Goal: Task Accomplishment & Management: Manage account settings

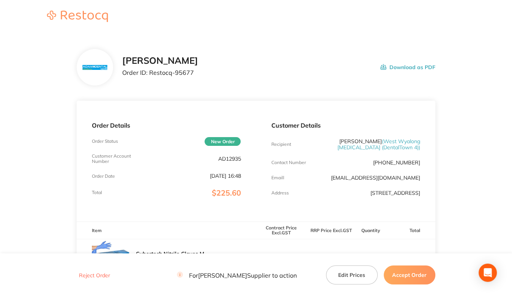
click at [224, 160] on p "AD12935" at bounding box center [229, 159] width 23 height 6
copy p "AD12935"
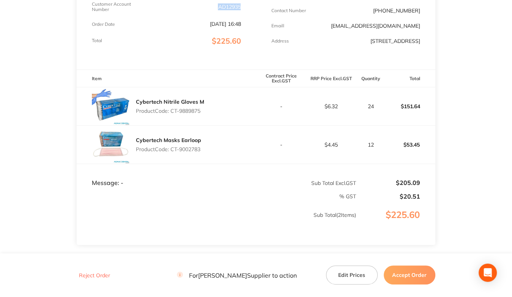
drag, startPoint x: 172, startPoint y: 116, endPoint x: 224, endPoint y: 119, distance: 52.1
click at [224, 119] on div "Cybertech Nitrile Gloves M Product Code: CT-9889875" at bounding box center [166, 106] width 179 height 38
copy p "CT-9889875"
drag, startPoint x: 172, startPoint y: 154, endPoint x: 224, endPoint y: 153, distance: 52.3
click at [224, 153] on div "Cybertech Masks Earloop Product Code: CT-9002783" at bounding box center [166, 145] width 179 height 38
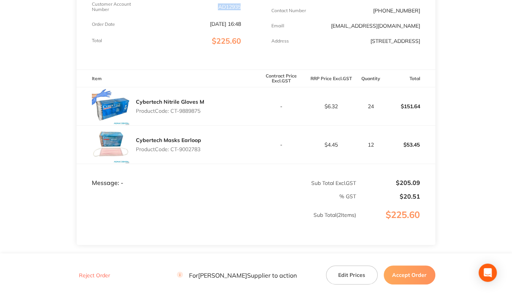
copy p "CT-9002783"
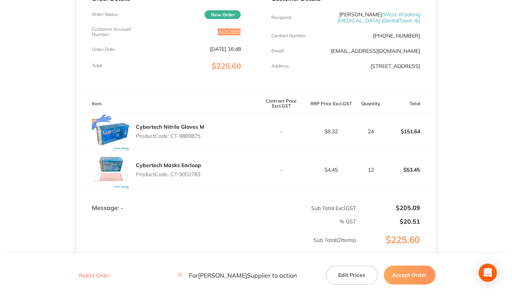
scroll to position [114, 0]
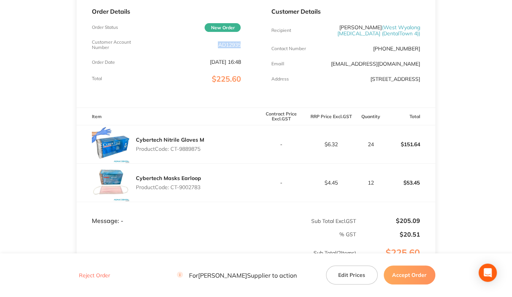
click at [228, 44] on p "AD12935" at bounding box center [229, 45] width 23 height 6
copy p "AD12935"
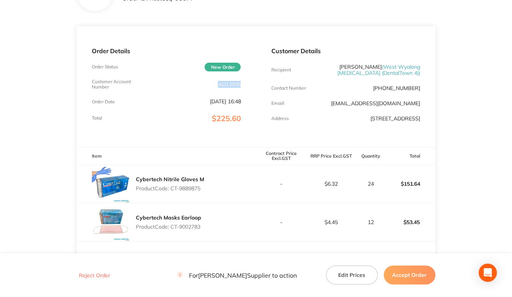
scroll to position [38, 0]
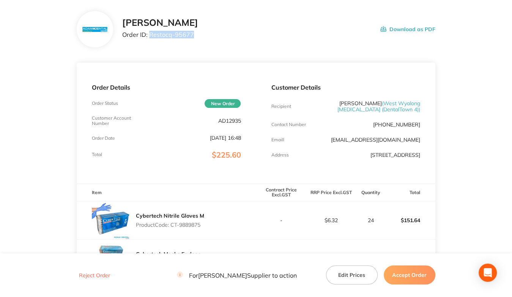
drag, startPoint x: 149, startPoint y: 35, endPoint x: 212, endPoint y: 38, distance: 63.1
click at [212, 38] on div "[PERSON_NAME] Order ID: Restocq- 95677 Download as PDF" at bounding box center [278, 29] width 313 height 24
copy p "Restocq- 95677"
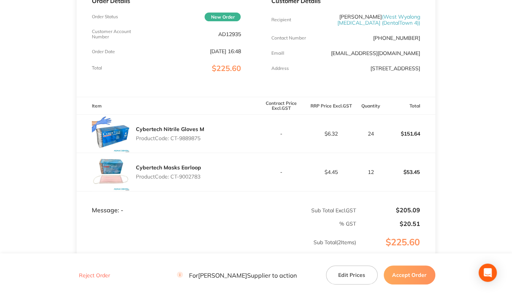
scroll to position [152, 0]
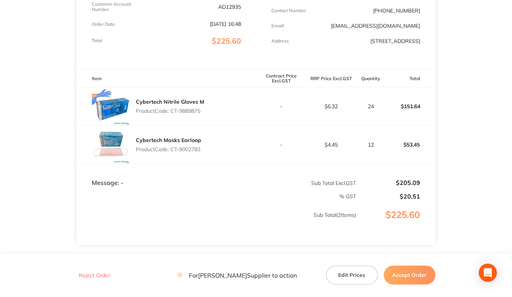
drag, startPoint x: 171, startPoint y: 115, endPoint x: 244, endPoint y: 122, distance: 73.2
click at [244, 122] on div "Cybertech Nitrile Gloves M Product Code: CT-9889875" at bounding box center [166, 106] width 179 height 38
copy p "CT-9889875"
drag, startPoint x: 172, startPoint y: 154, endPoint x: 273, endPoint y: 157, distance: 101.3
click at [273, 157] on tr "Cybertech Masks Earloop Product Code: CT-9002783 - $4.45 12 $53.45" at bounding box center [256, 145] width 358 height 38
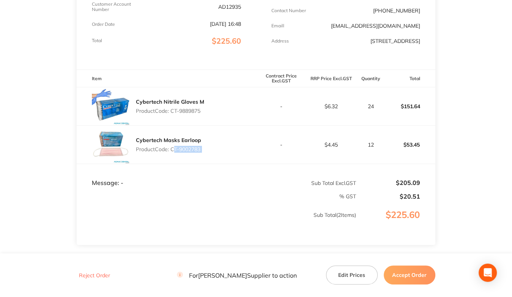
copy p "CT-9002783"
click at [401, 277] on button "Accept Order" at bounding box center [409, 274] width 52 height 19
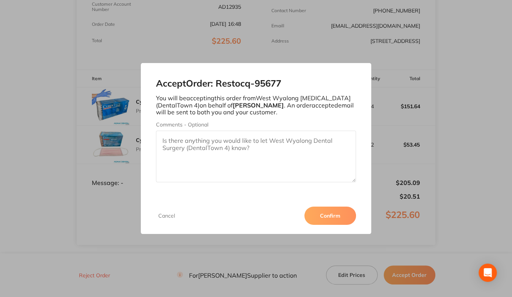
click at [332, 213] on button "Confirm" at bounding box center [330, 215] width 52 height 18
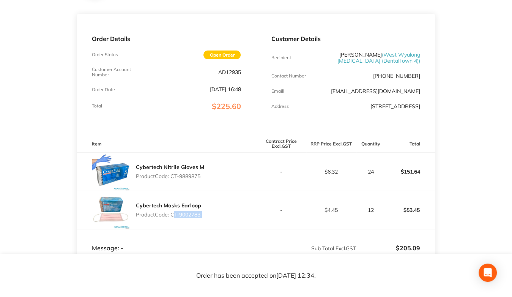
scroll to position [0, 0]
